Goal: Check status: Check status

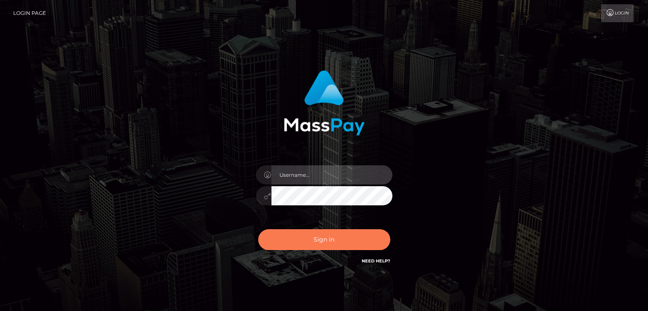
type input "esmeralda.cope"
click at [336, 241] on button "Sign in" at bounding box center [324, 239] width 132 height 21
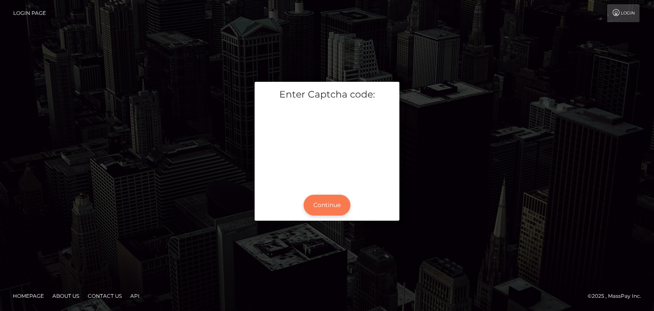
click at [326, 203] on button "Continue" at bounding box center [327, 205] width 47 height 21
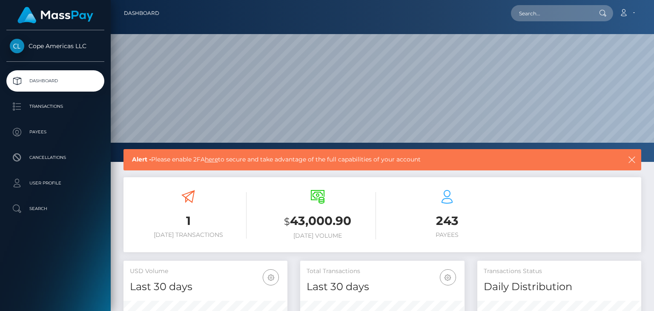
scroll to position [151, 164]
click at [41, 105] on p "Transactions" at bounding box center [55, 106] width 91 height 13
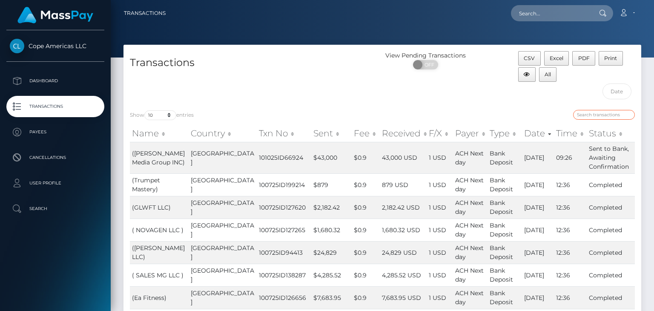
click at [588, 115] on input "search" at bounding box center [604, 115] width 62 height 10
paste input "209568"
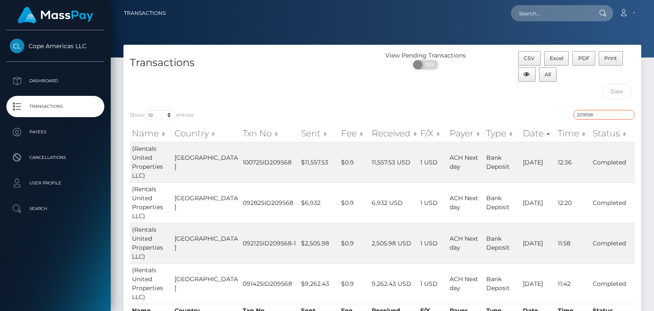
type input "209568"
